Goal: Communication & Community: Answer question/provide support

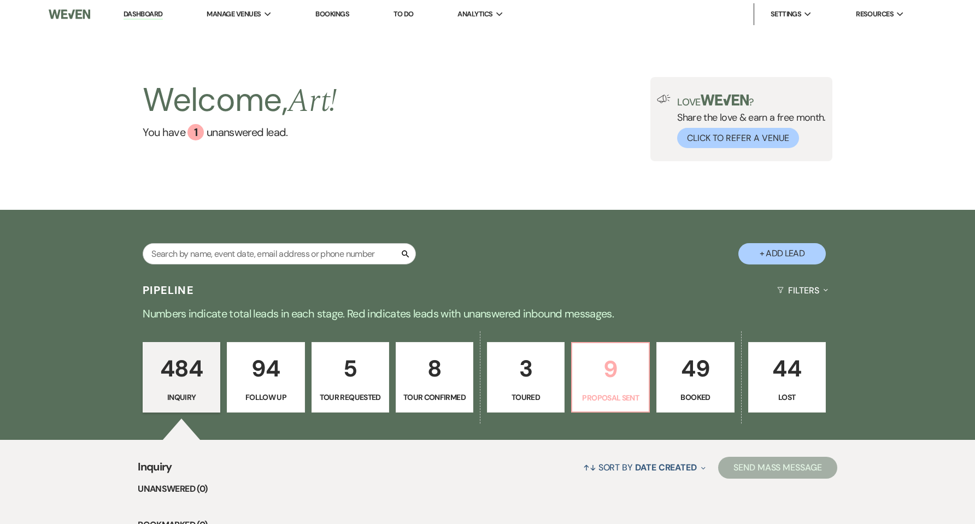
click at [627, 374] on p "9" at bounding box center [610, 369] width 63 height 37
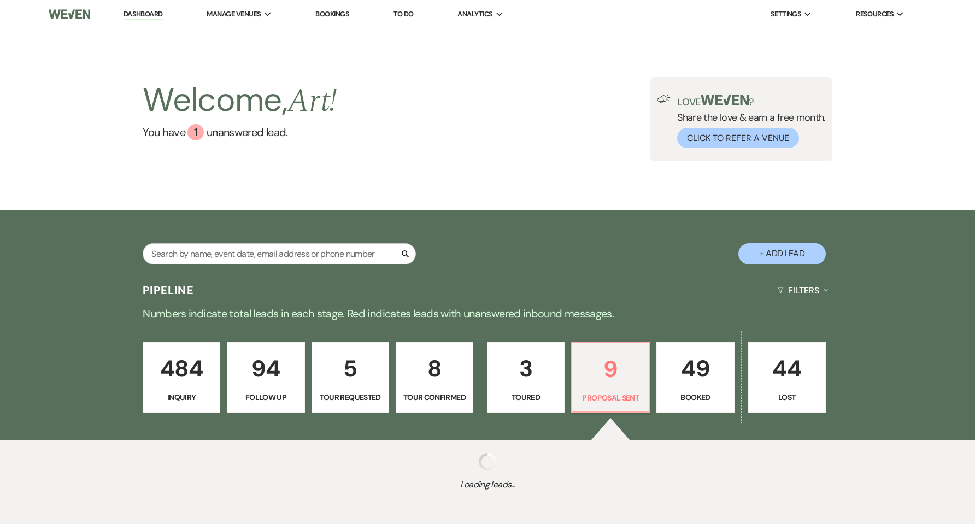
select select "6"
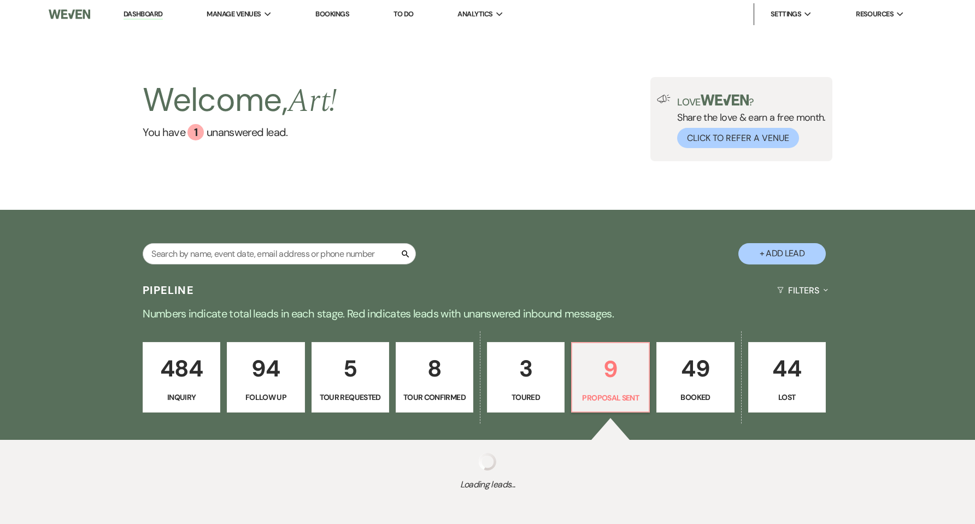
select select "6"
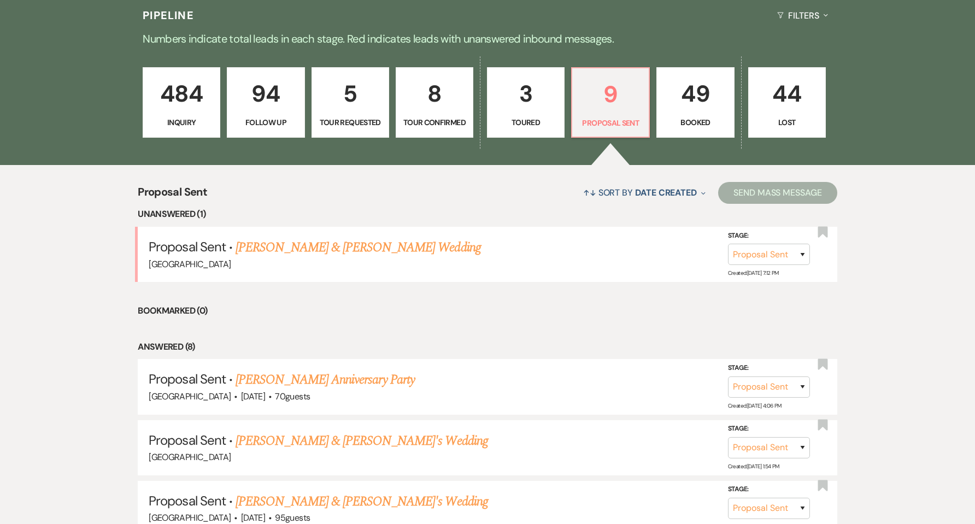
scroll to position [291, 0]
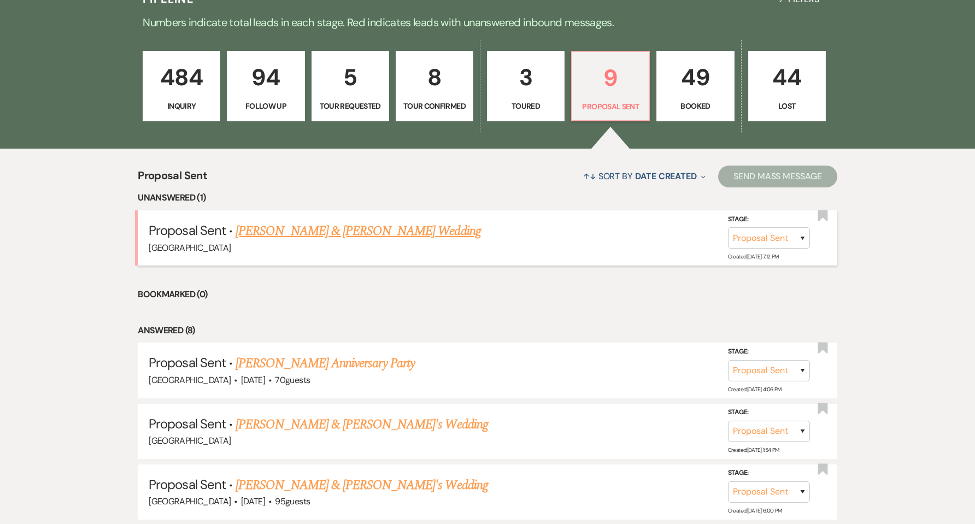
click at [360, 232] on link "[PERSON_NAME] & [PERSON_NAME] Wedding" at bounding box center [358, 231] width 245 height 20
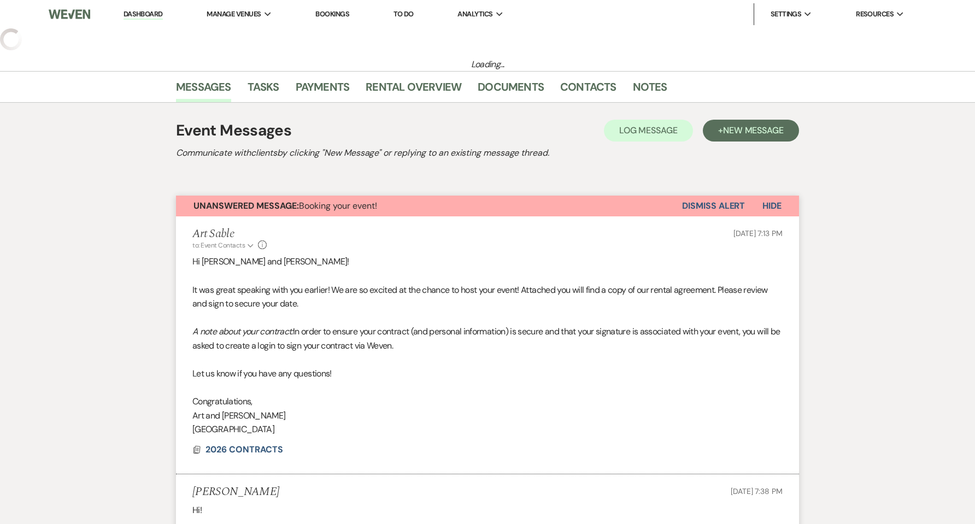
select select "6"
select select "1"
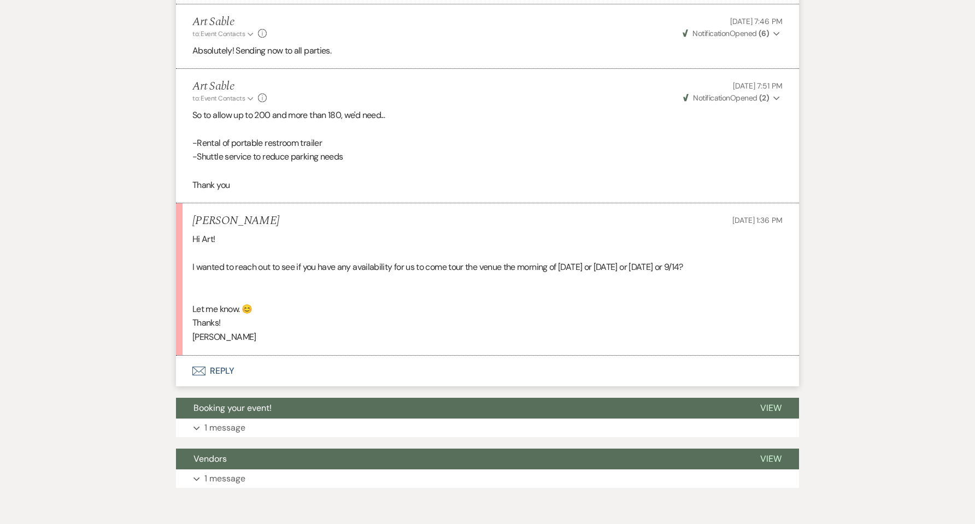
scroll to position [812, 0]
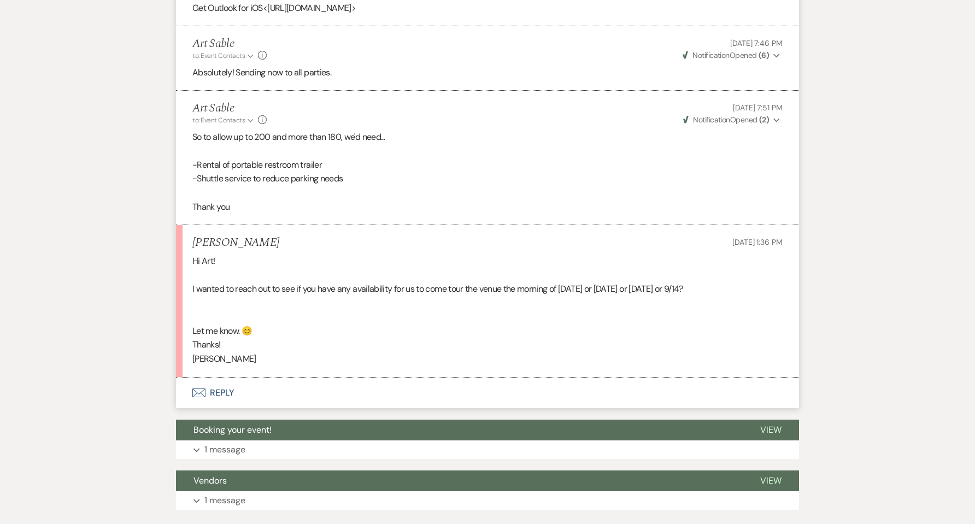
click at [225, 389] on button "Envelope Reply" at bounding box center [487, 393] width 623 height 31
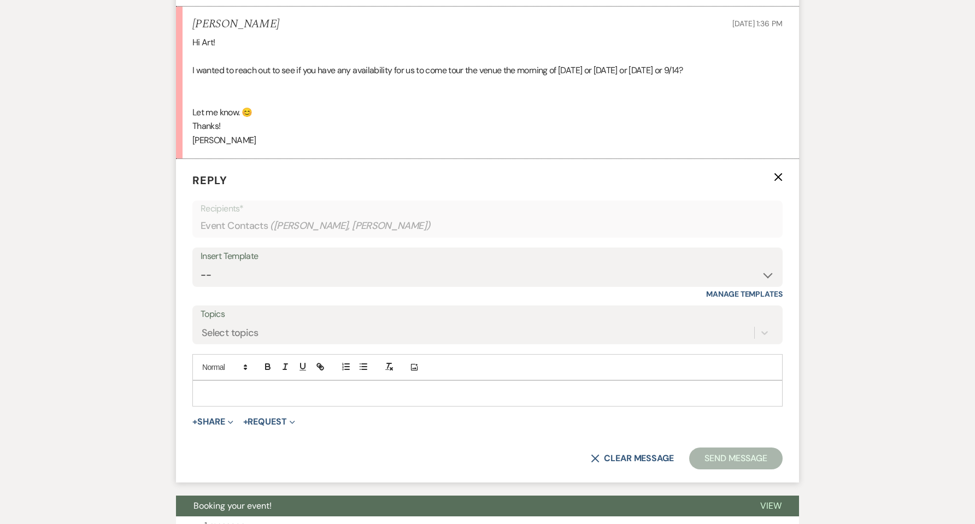
scroll to position [1040, 0]
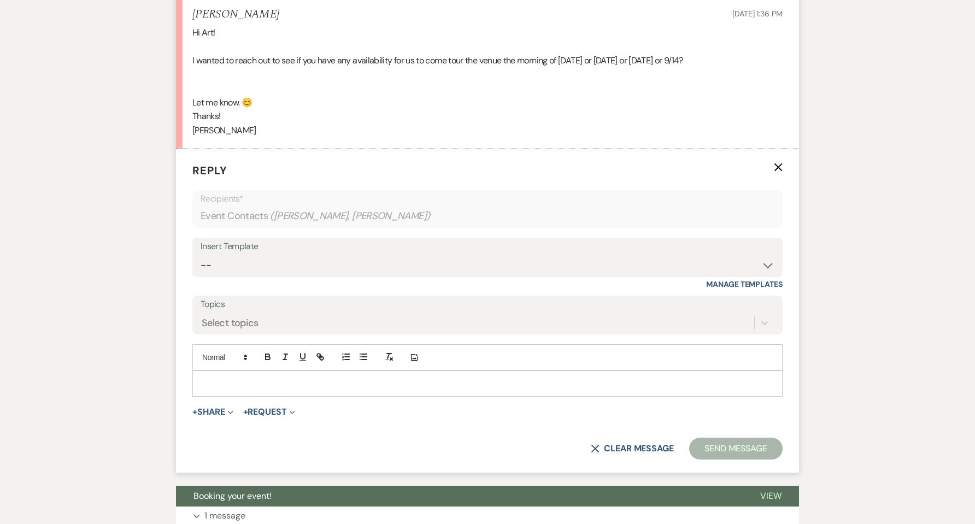
click at [230, 377] on div at bounding box center [487, 383] width 589 height 25
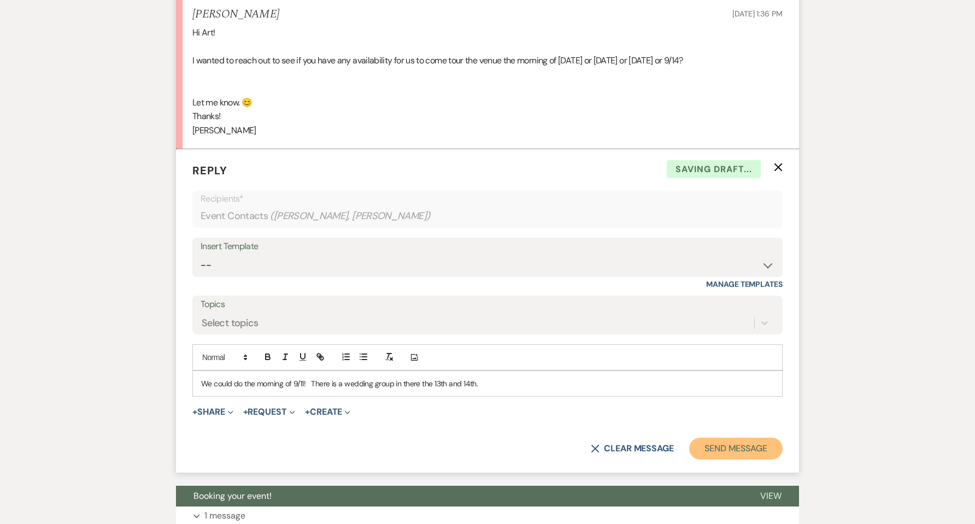
click at [713, 449] on button "Send Message" at bounding box center [735, 449] width 93 height 22
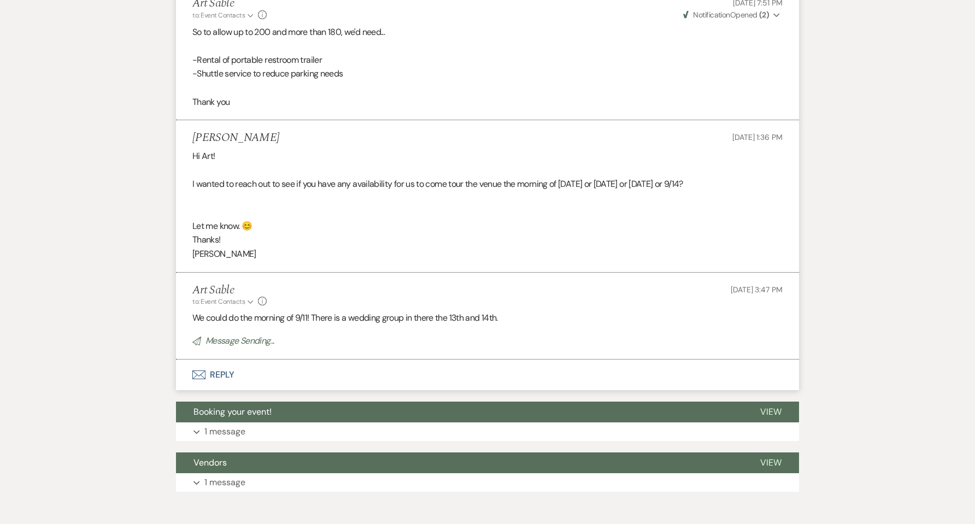
scroll to position [753, 0]
